Goal: Find contact information: Find contact information

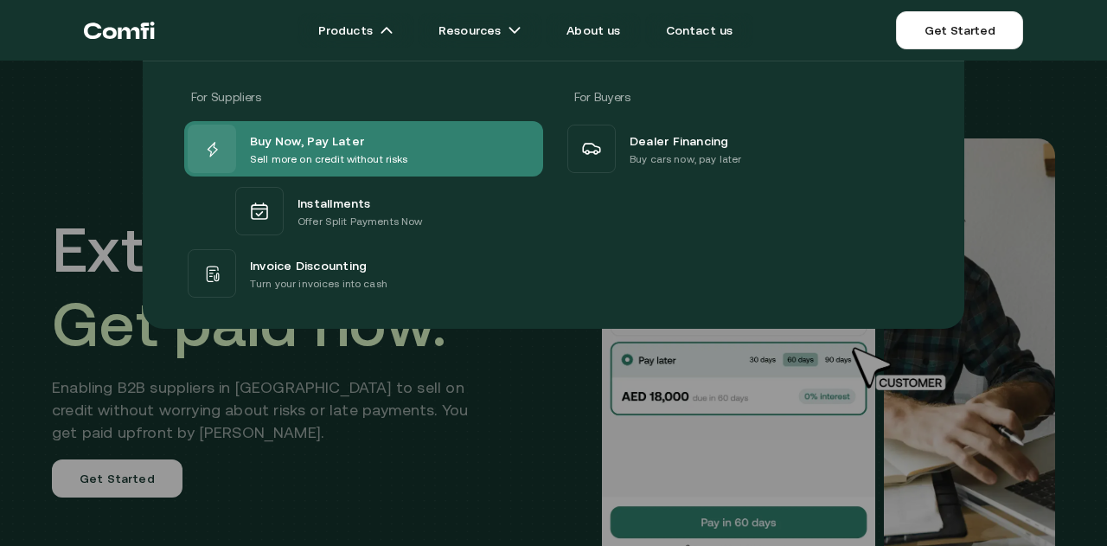
click at [320, 145] on span "Buy Now, Pay Later" at bounding box center [307, 140] width 114 height 21
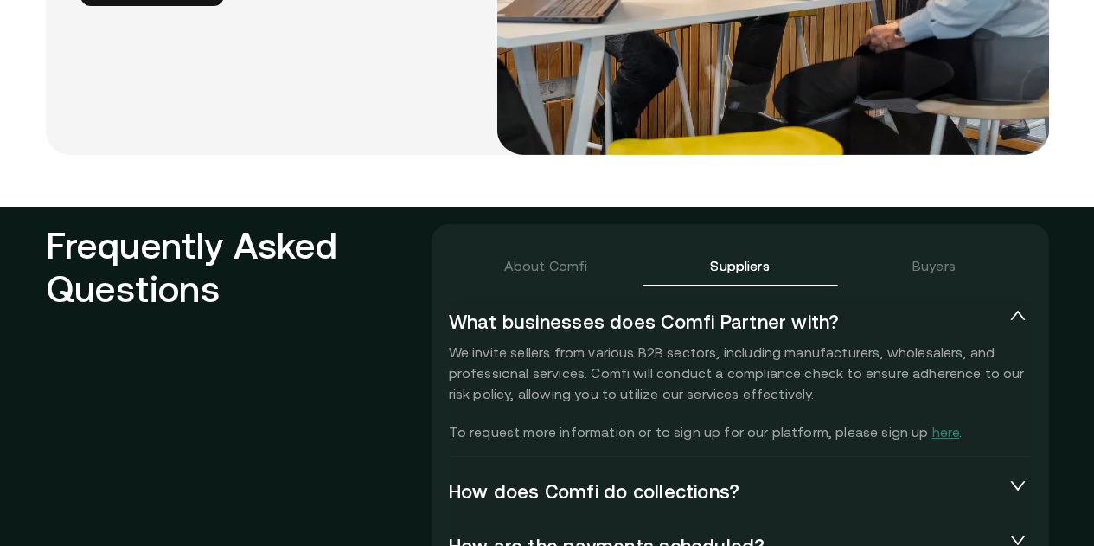
scroll to position [3807, 0]
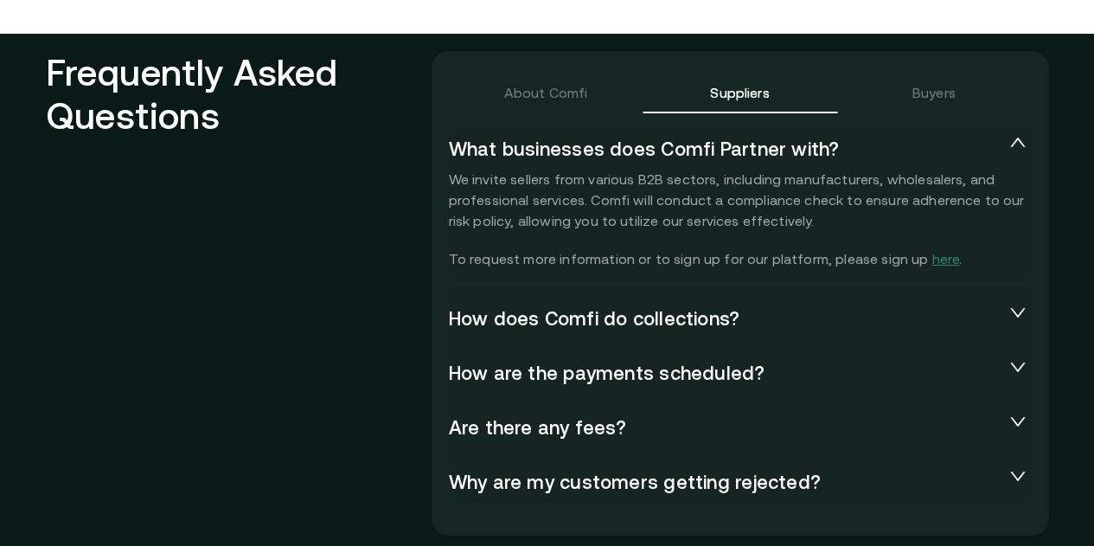
click at [1025, 304] on icon "collapsed" at bounding box center [1018, 312] width 17 height 17
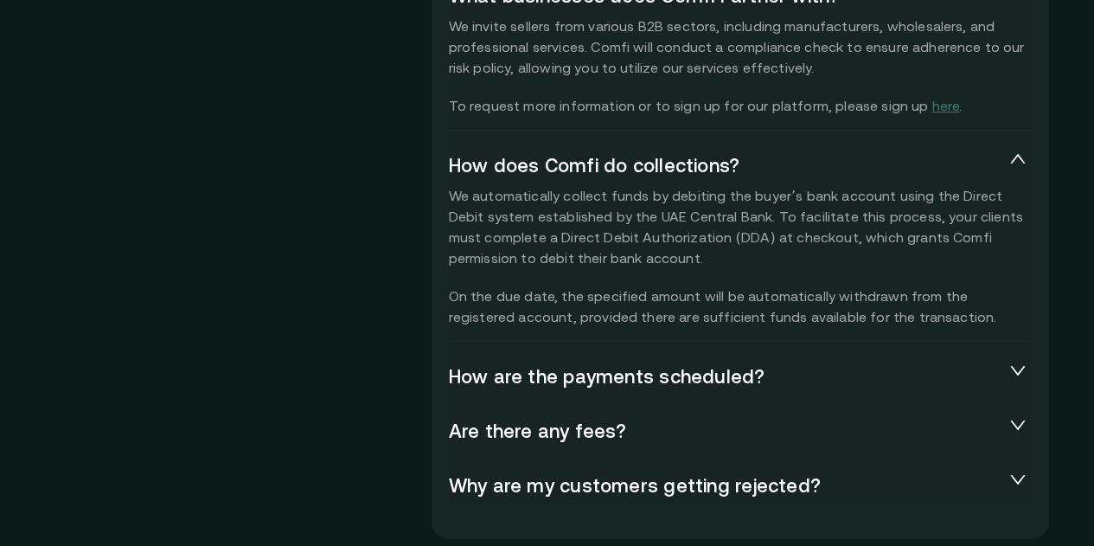
scroll to position [3980, 0]
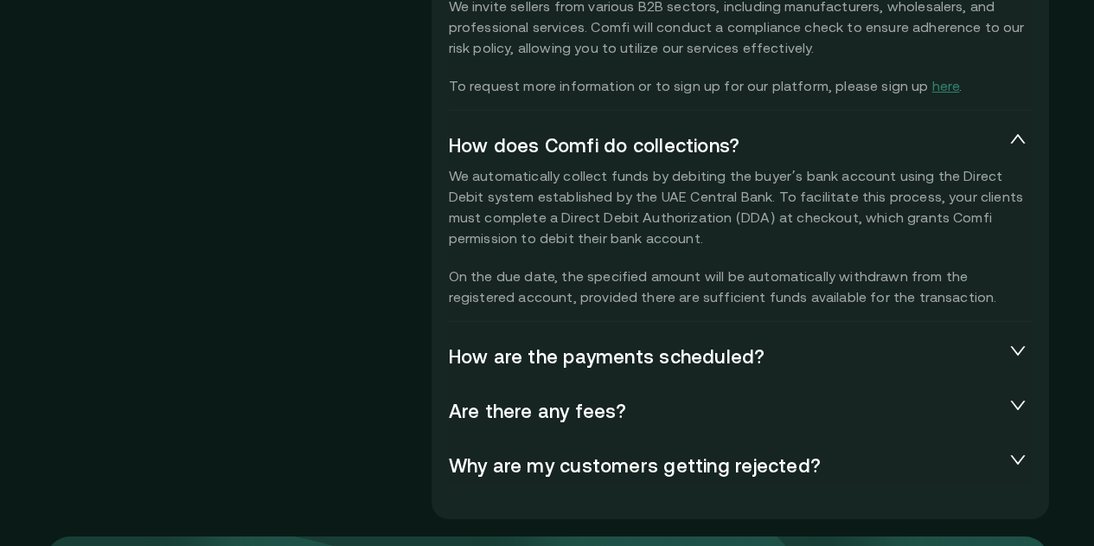
click at [1027, 342] on icon "collapsed" at bounding box center [1018, 350] width 17 height 17
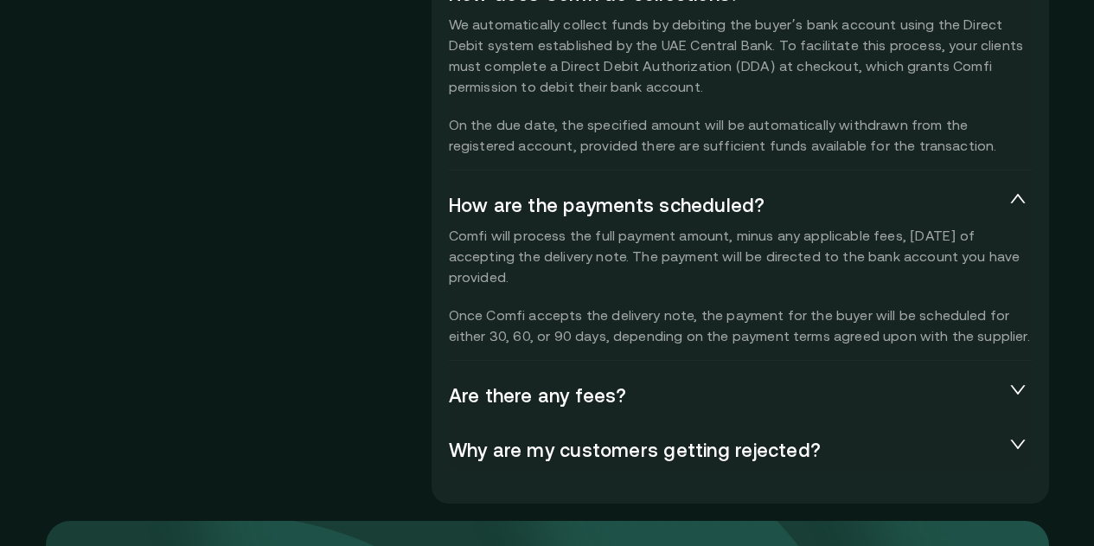
scroll to position [4153, 0]
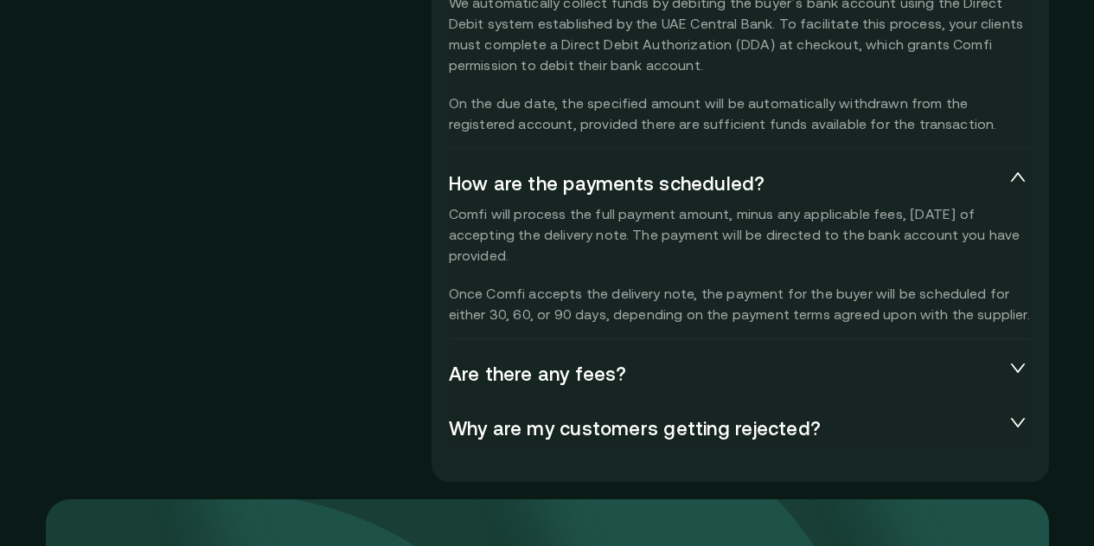
click at [1027, 359] on icon "collapsed" at bounding box center [1018, 367] width 17 height 17
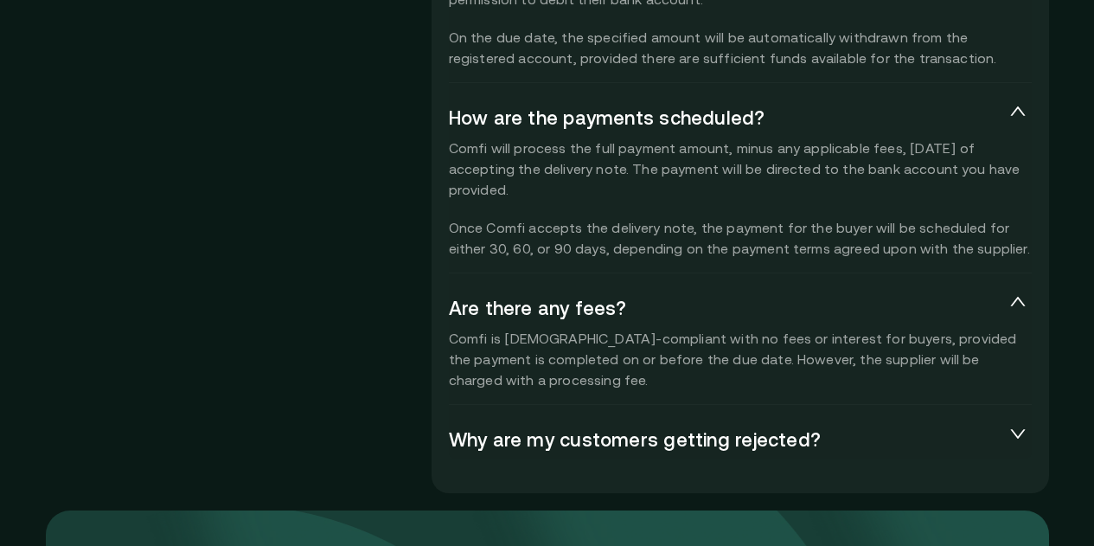
scroll to position [4240, 0]
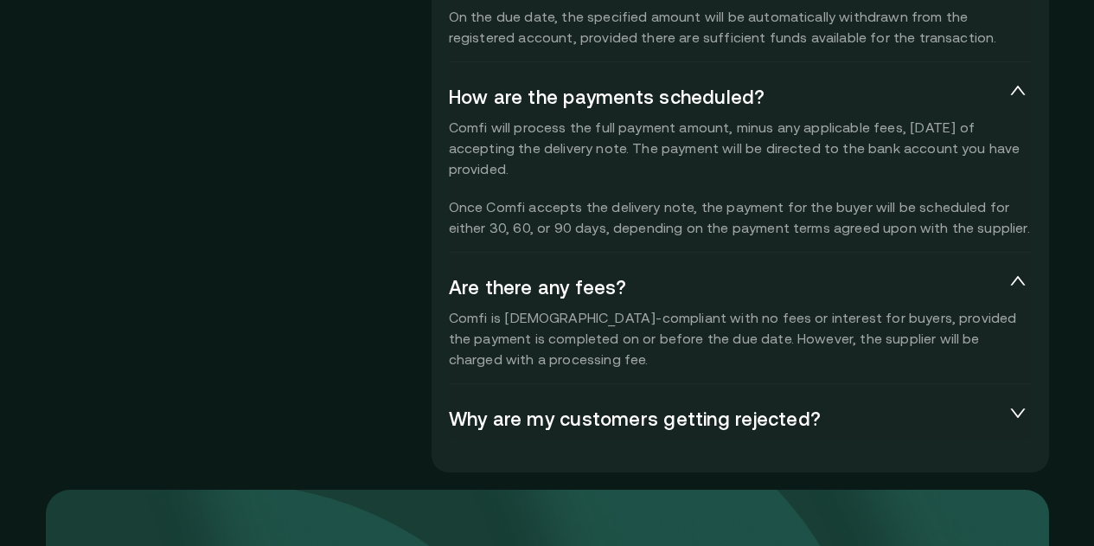
click at [1022, 404] on icon "collapsed" at bounding box center [1018, 412] width 17 height 17
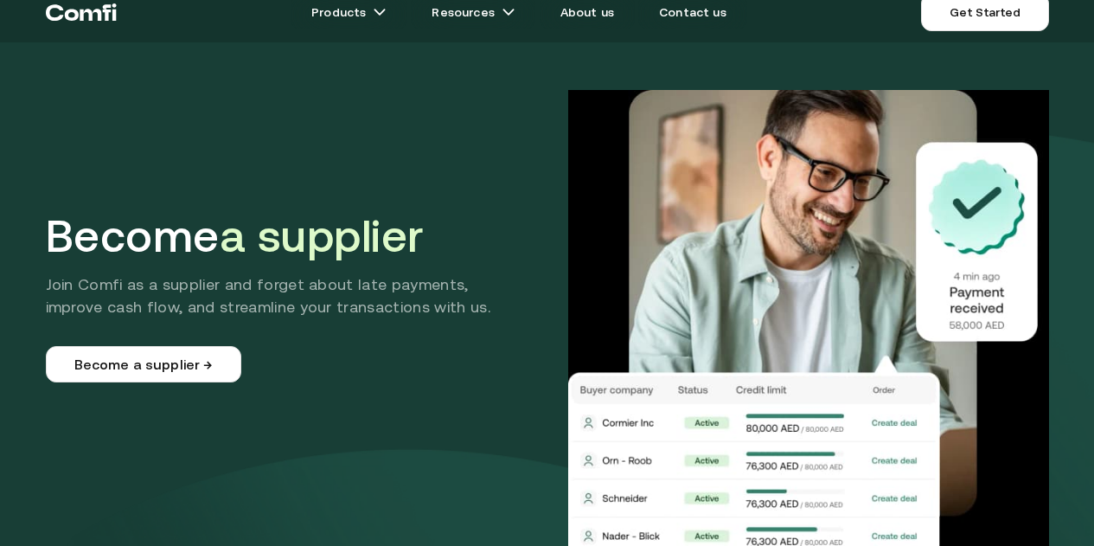
scroll to position [0, 0]
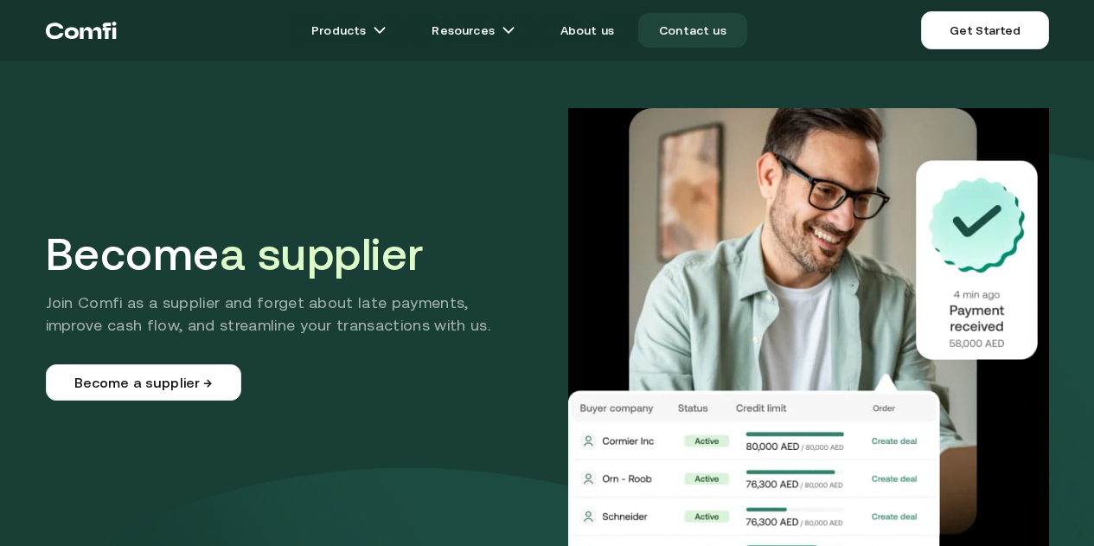
click at [719, 31] on link "Contact us" at bounding box center [693, 30] width 109 height 35
